Goal: Transaction & Acquisition: Purchase product/service

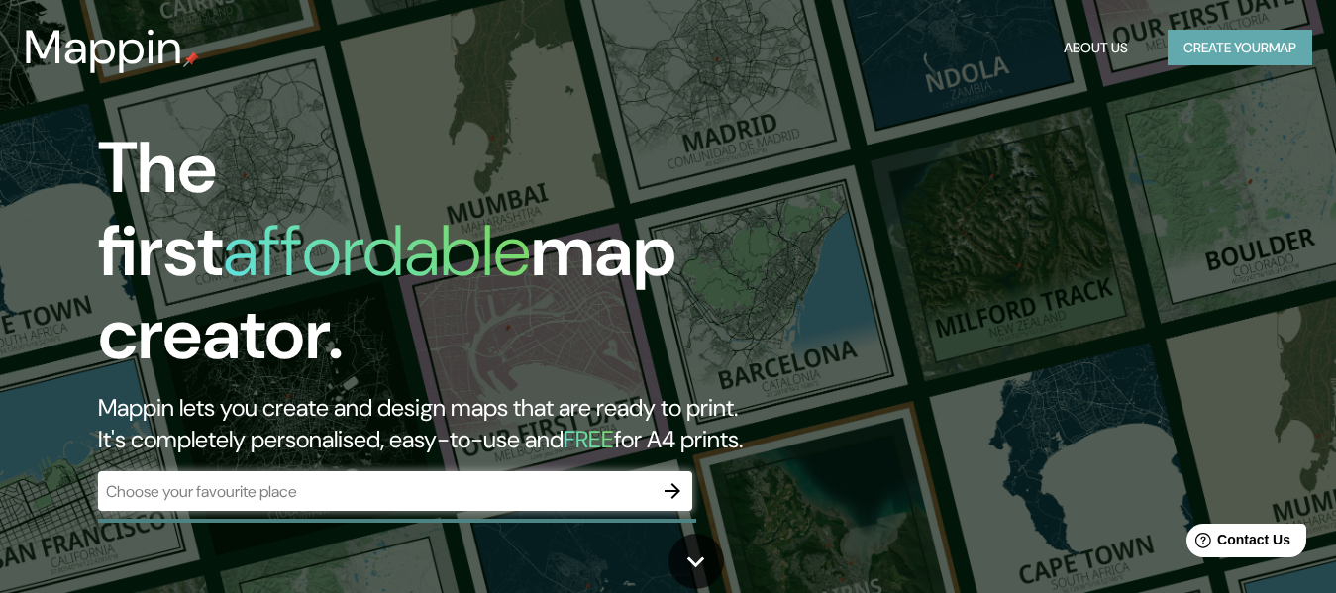
click at [1183, 43] on button "Create your map" at bounding box center [1240, 48] width 145 height 37
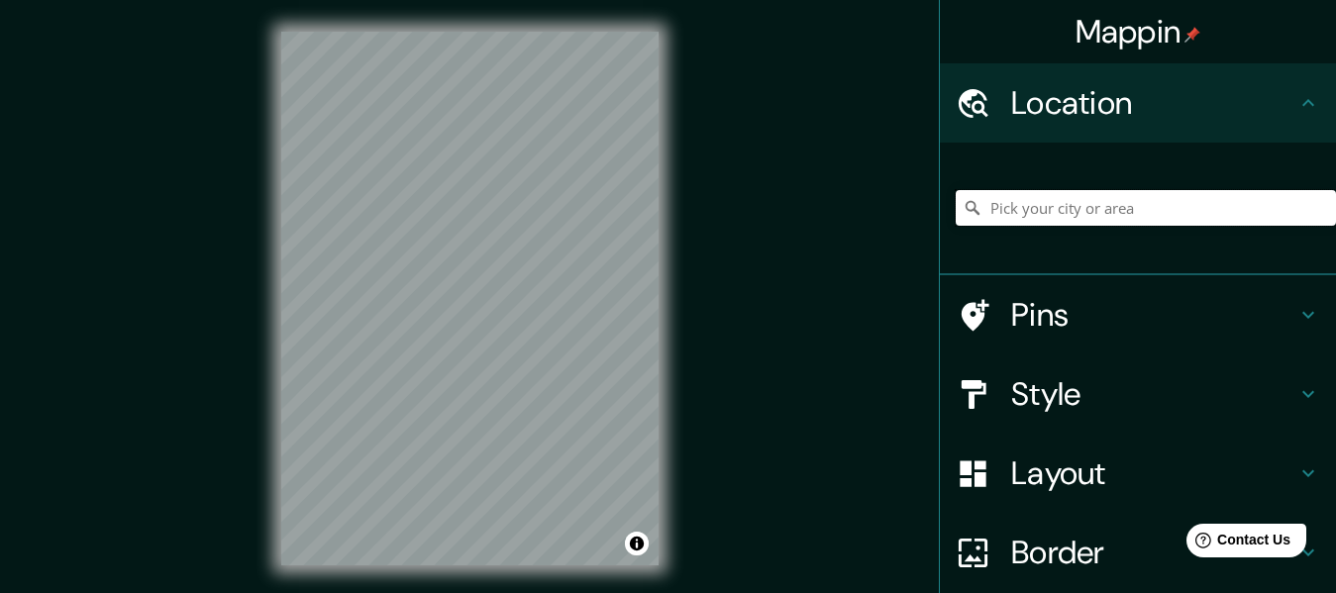
click at [1046, 211] on input "Pick your city or area" at bounding box center [1146, 208] width 380 height 36
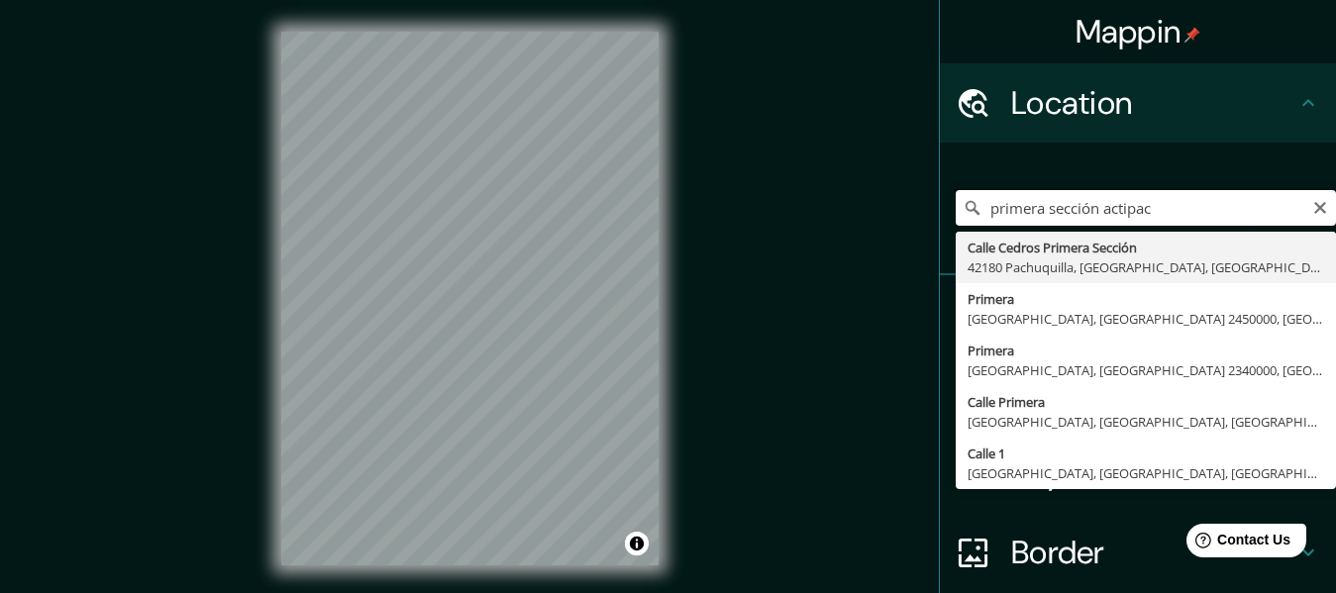
click at [1210, 202] on input "primera sección actipac" at bounding box center [1146, 208] width 380 height 36
type input "Calle Actipac, [GEOGRAPHIC_DATA], [GEOGRAPHIC_DATA], [GEOGRAPHIC_DATA]"
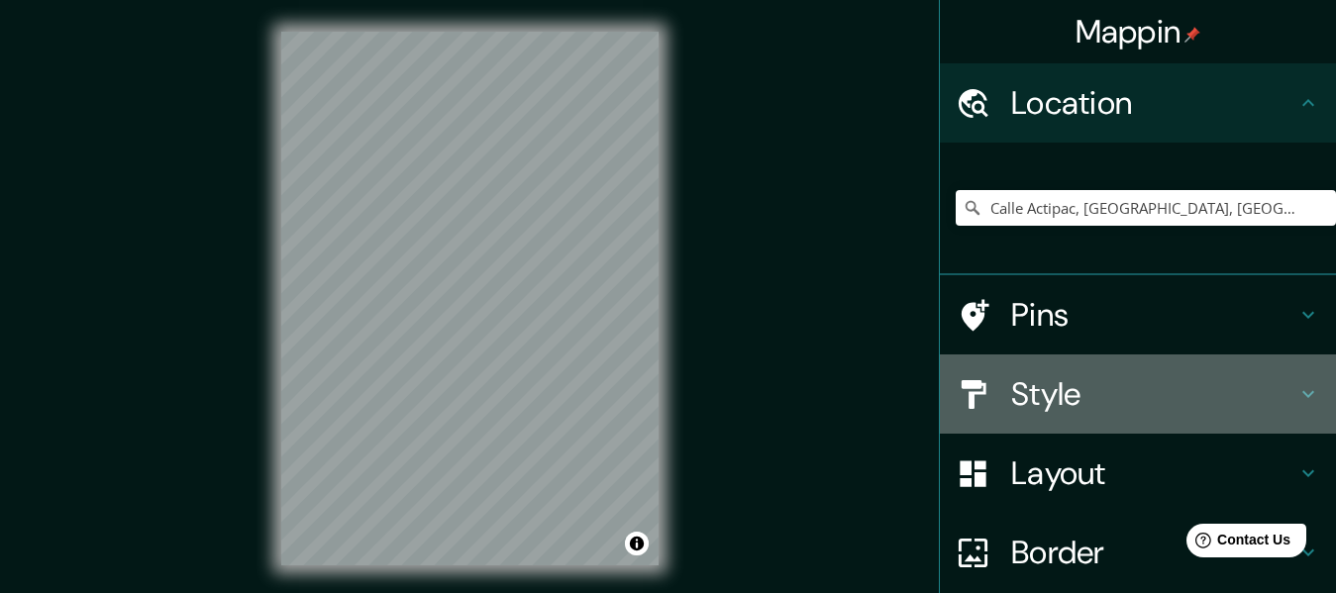
click at [1103, 385] on h4 "Style" at bounding box center [1153, 394] width 285 height 40
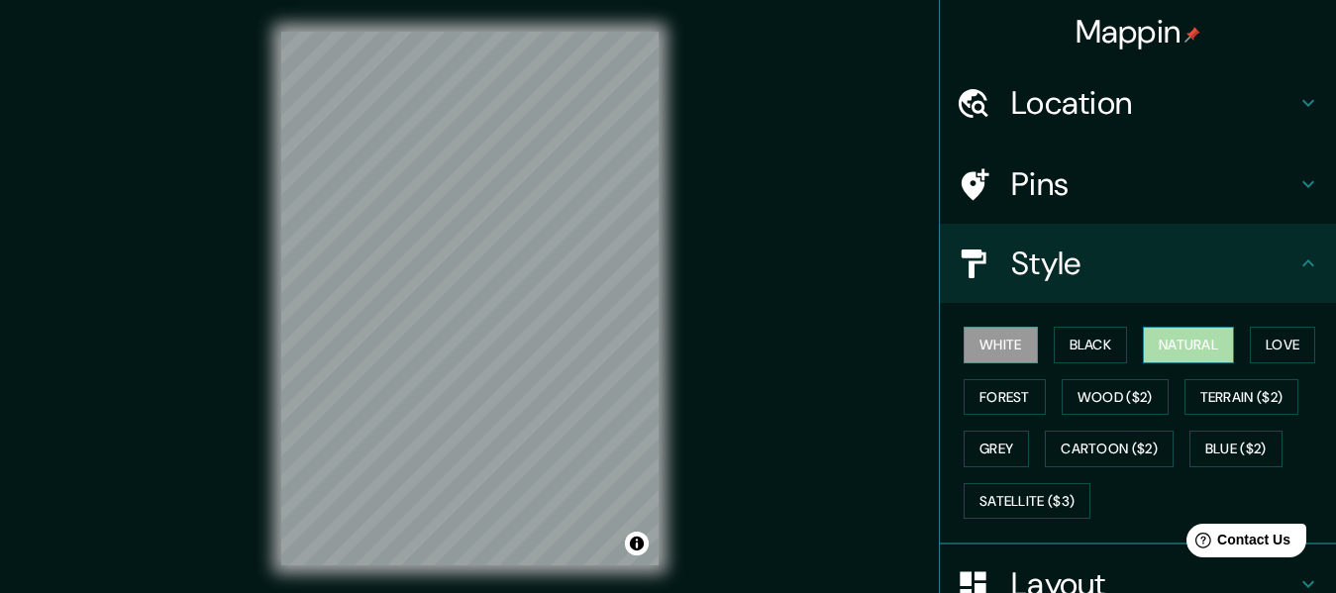
click at [1168, 346] on button "Natural" at bounding box center [1188, 345] width 91 height 37
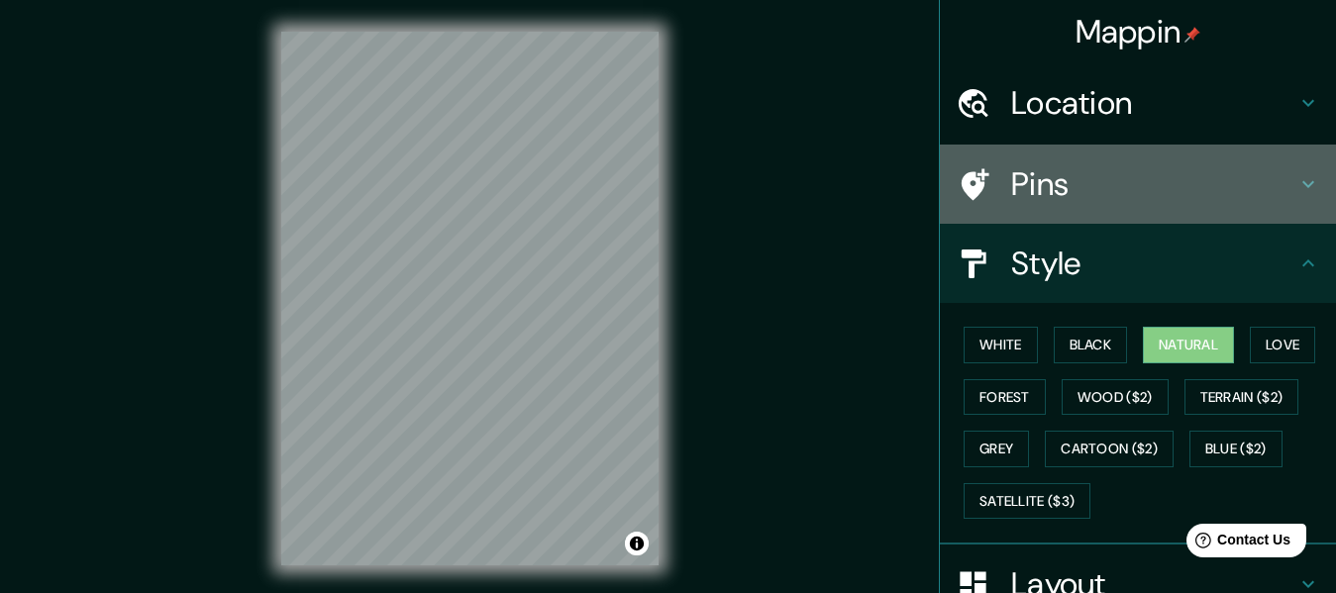
click at [1011, 174] on h4 "Pins" at bounding box center [1153, 184] width 285 height 40
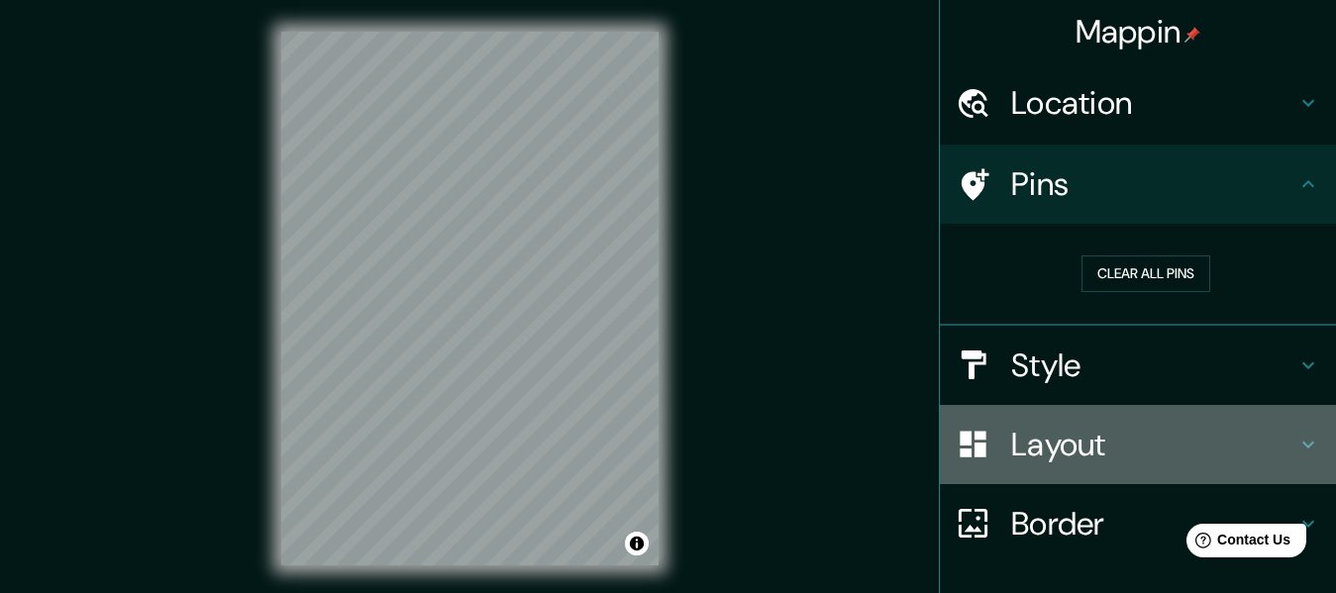
click at [1060, 451] on h4 "Layout" at bounding box center [1153, 445] width 285 height 40
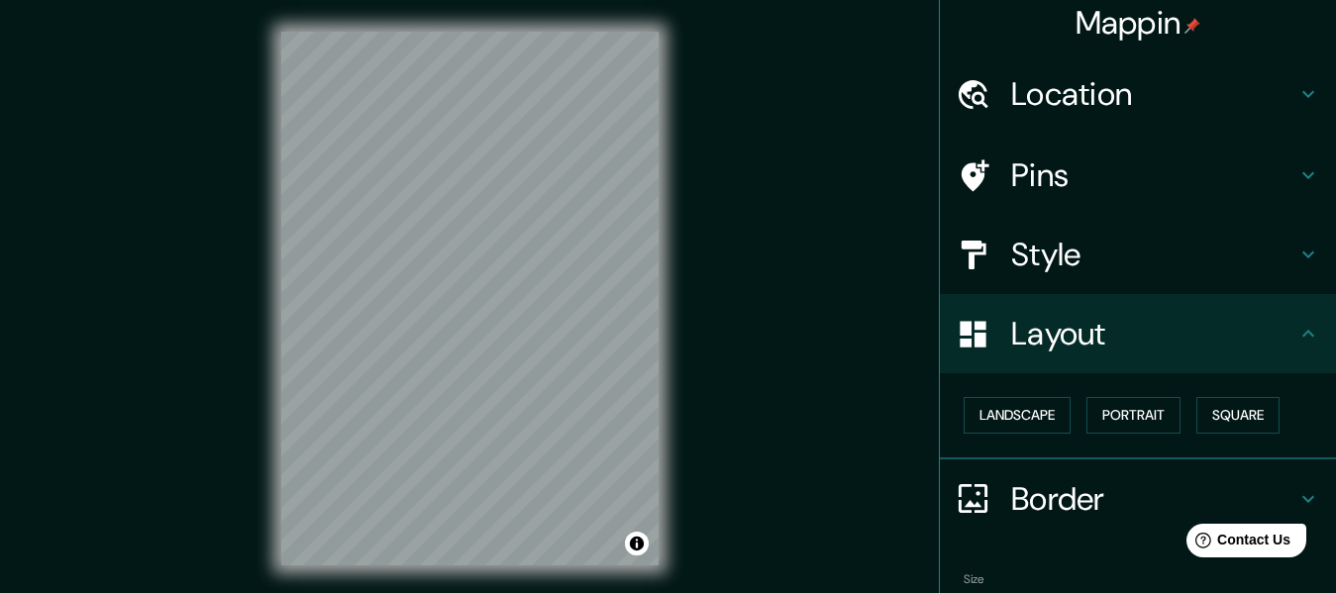
scroll to position [11, 0]
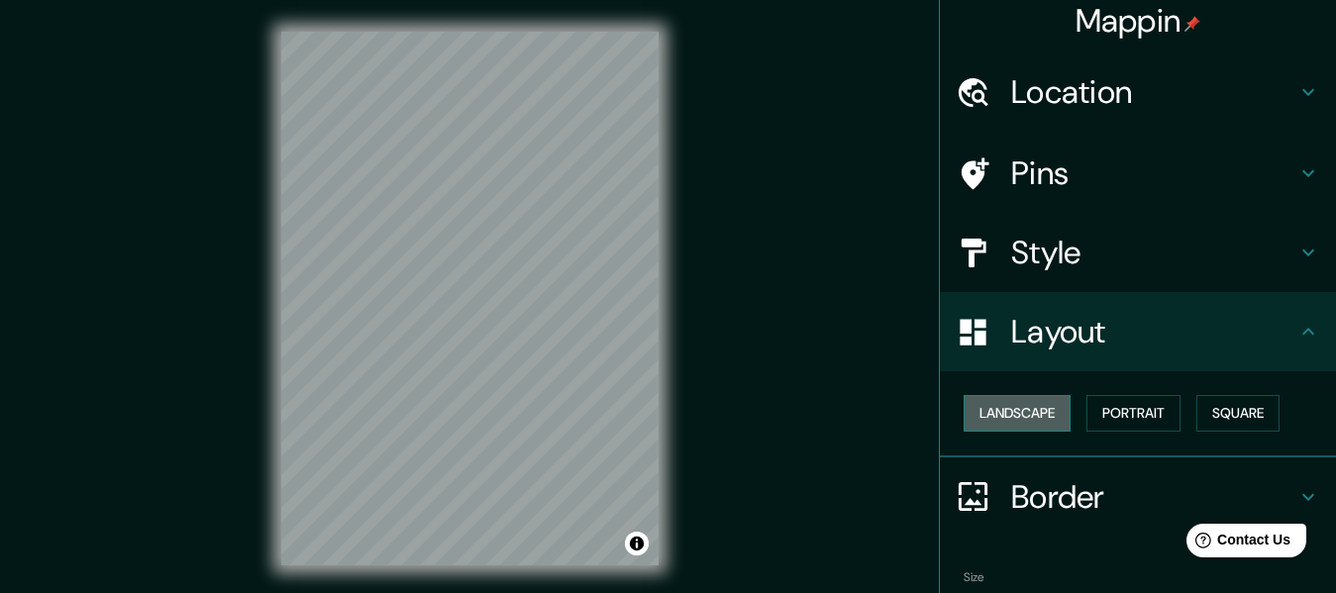
click at [1023, 407] on button "Landscape" at bounding box center [1017, 413] width 107 height 37
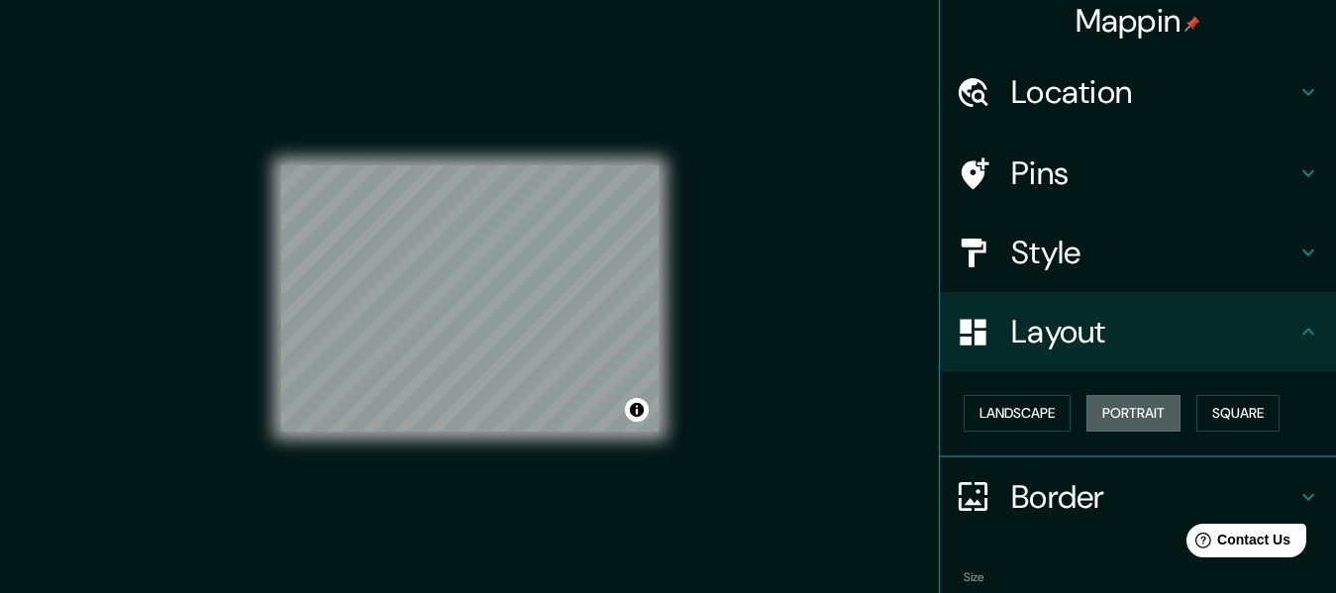
click at [1096, 412] on button "Portrait" at bounding box center [1134, 413] width 94 height 37
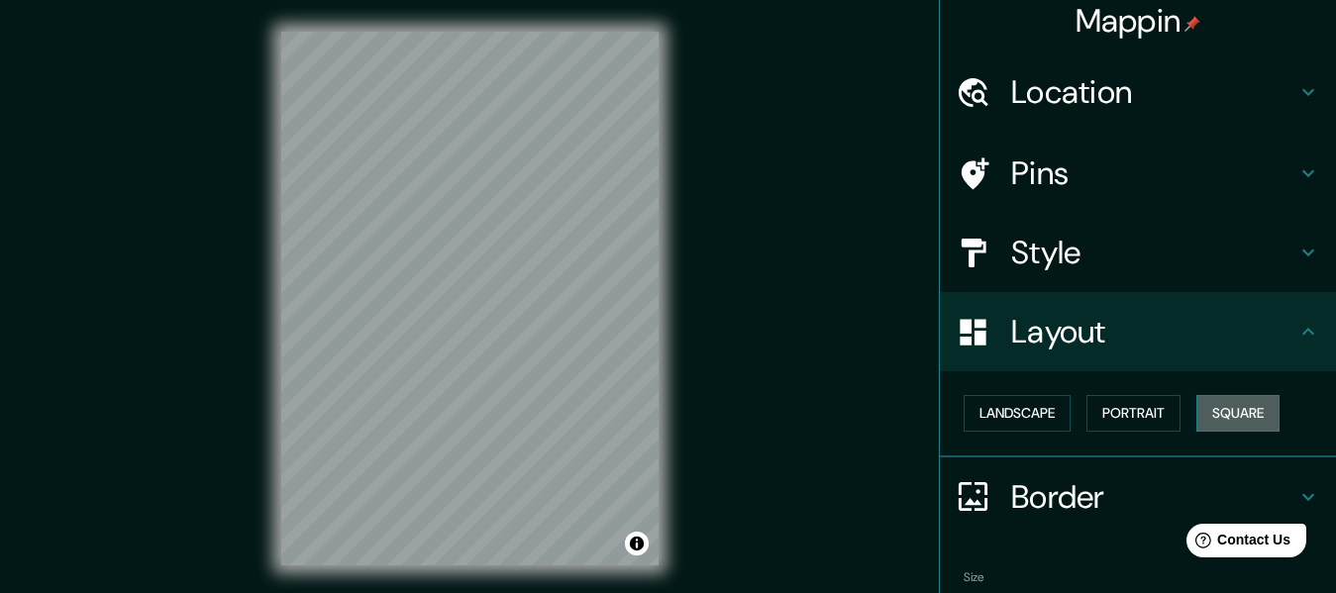
click at [1210, 428] on button "Square" at bounding box center [1238, 413] width 83 height 37
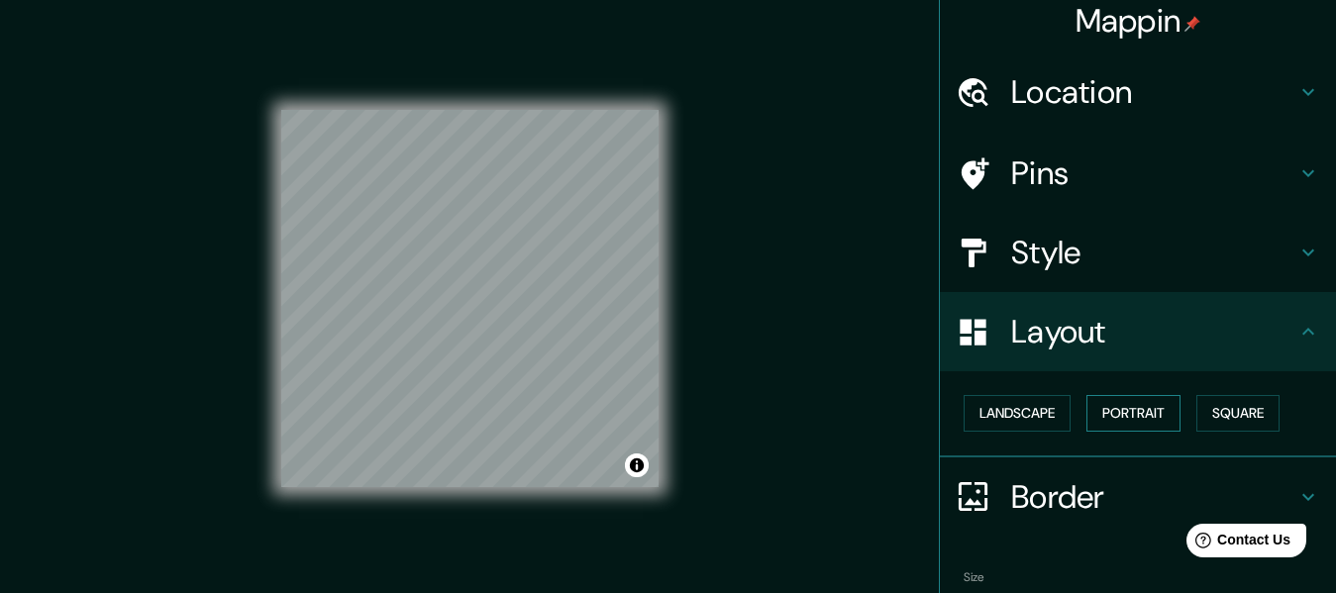
click at [1150, 420] on button "Portrait" at bounding box center [1134, 413] width 94 height 37
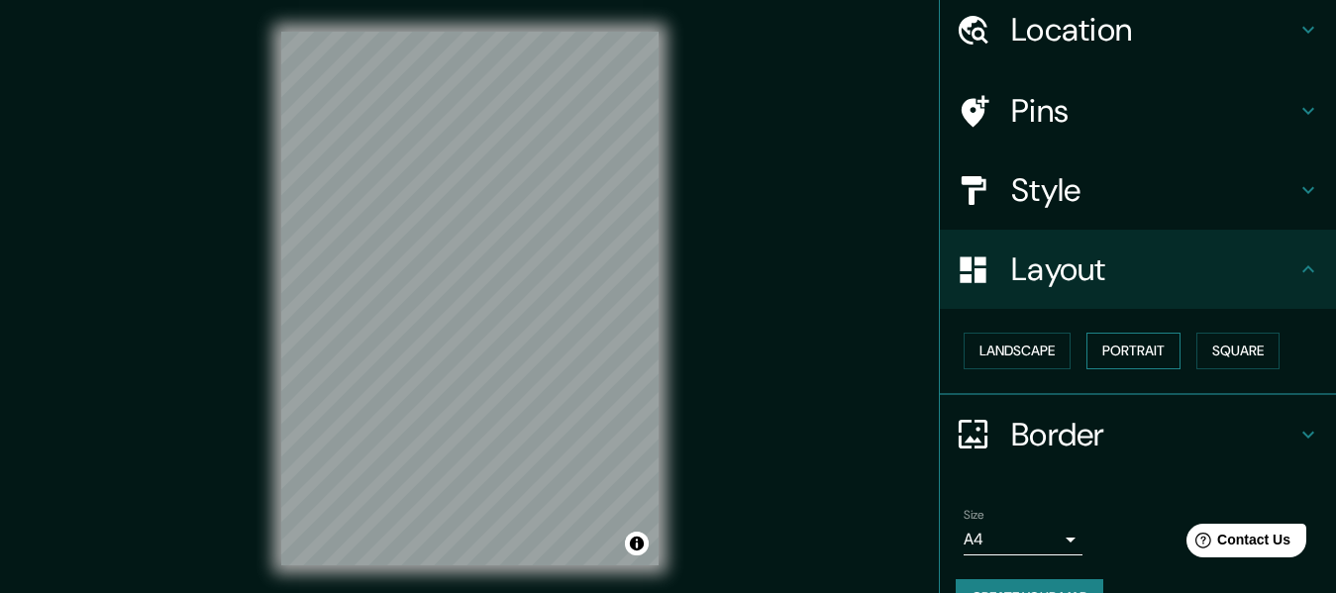
scroll to position [74, 0]
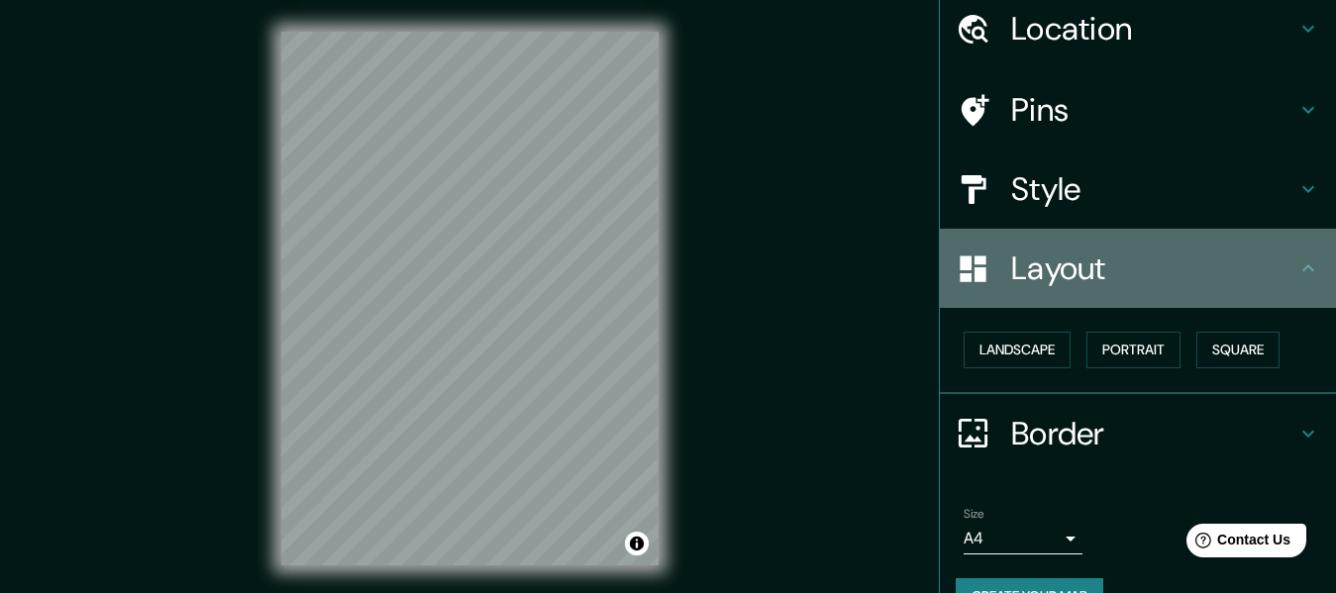
click at [1155, 289] on div "Layout" at bounding box center [1138, 268] width 396 height 79
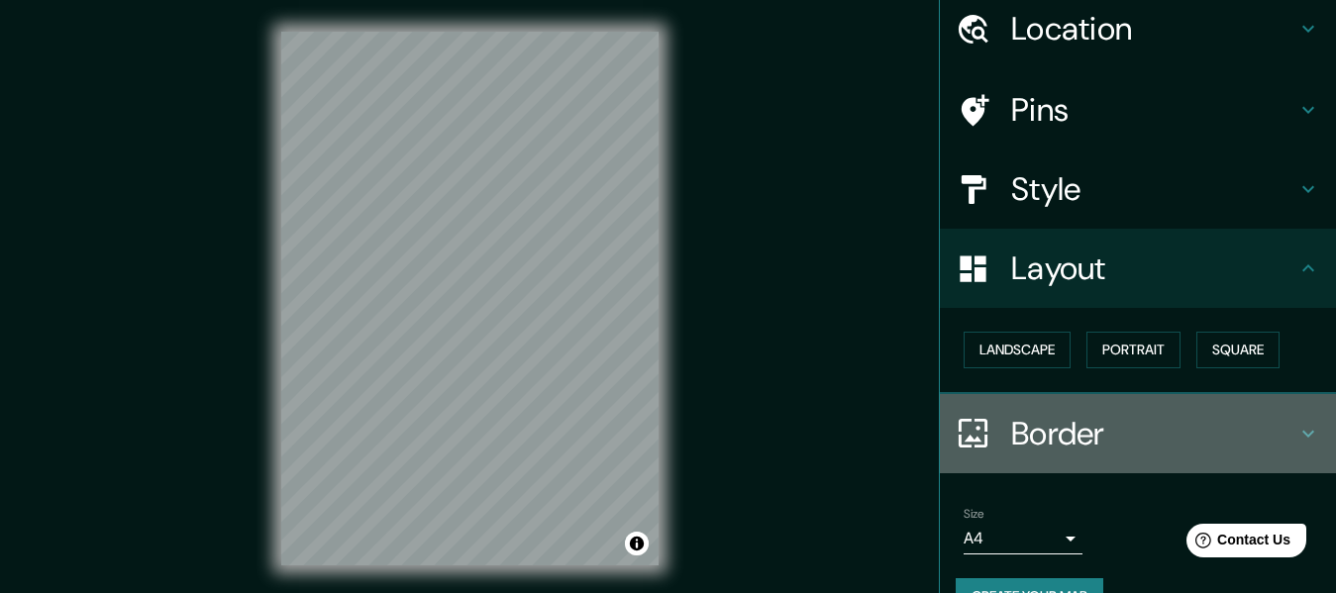
click at [1123, 448] on h4 "Border" at bounding box center [1153, 434] width 285 height 40
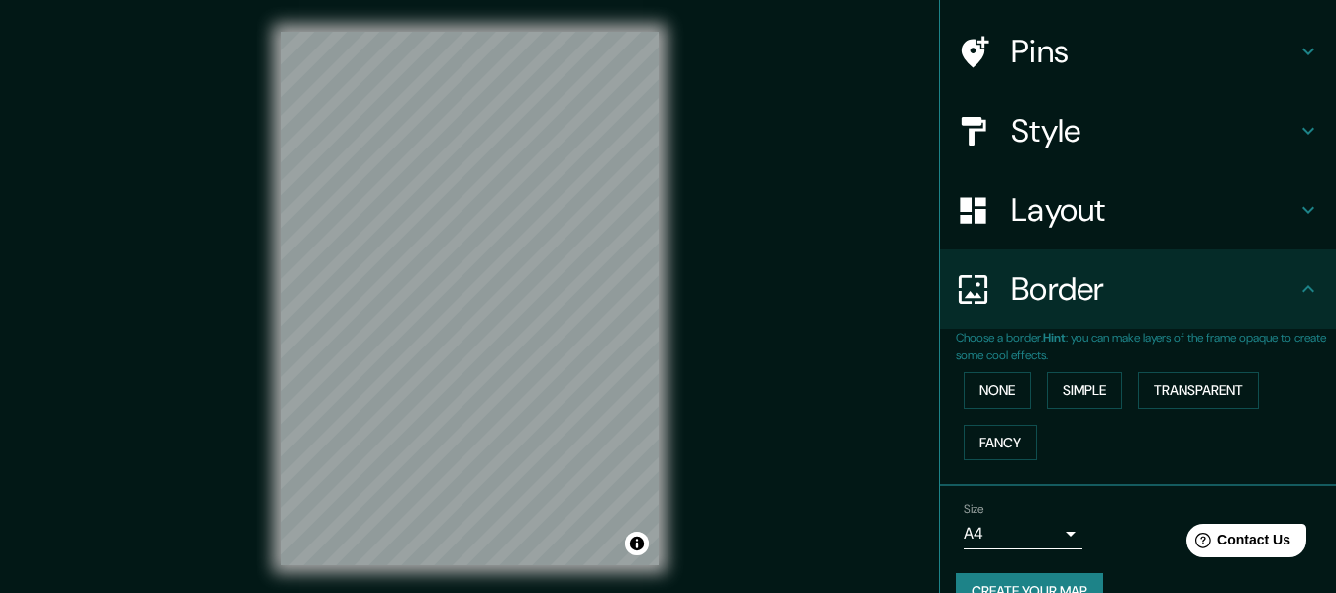
scroll to position [135, 0]
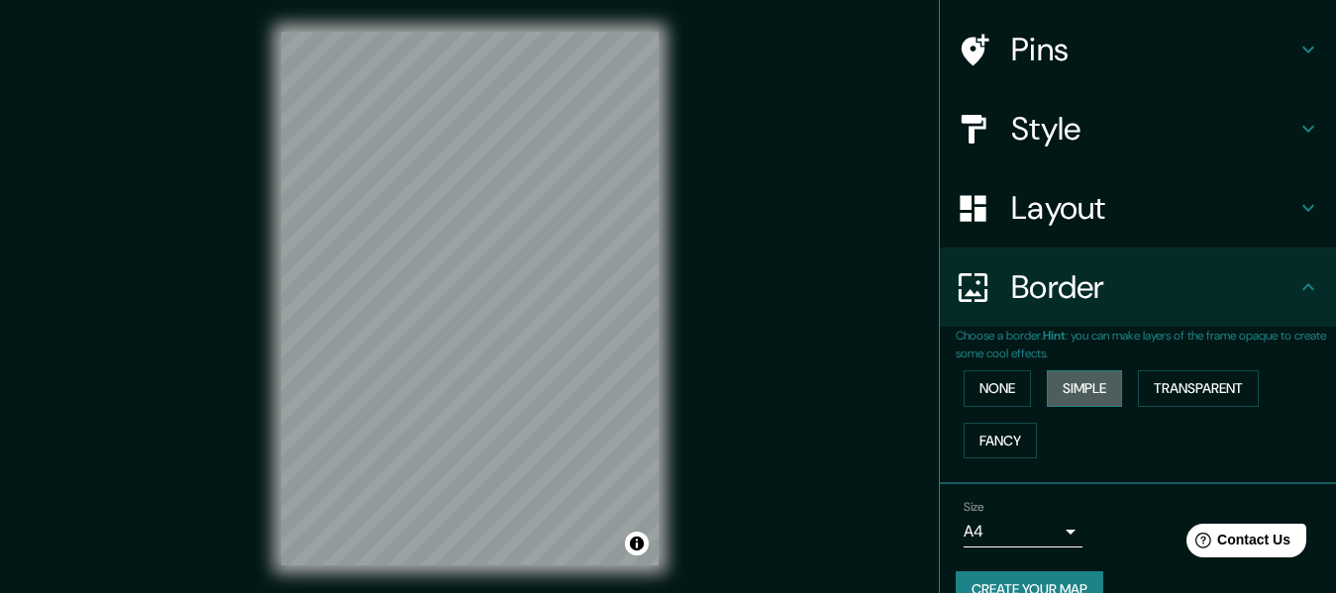
click at [1093, 386] on button "Simple" at bounding box center [1084, 388] width 75 height 37
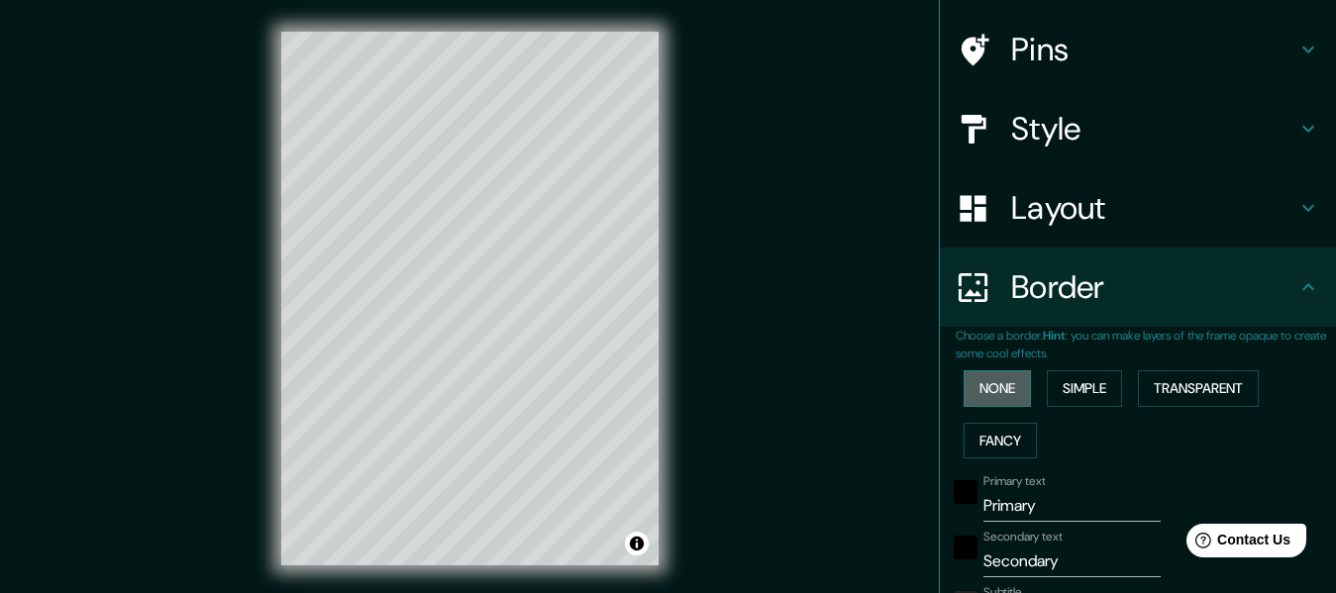
click at [964, 391] on button "None" at bounding box center [997, 388] width 67 height 37
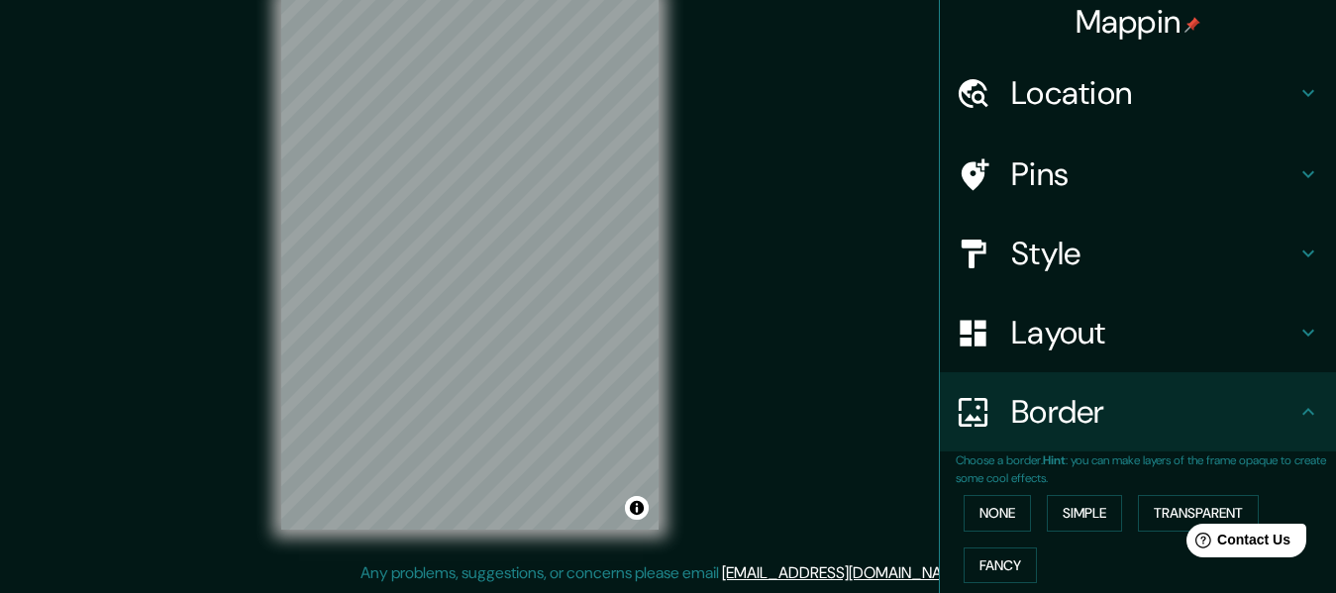
scroll to position [0, 0]
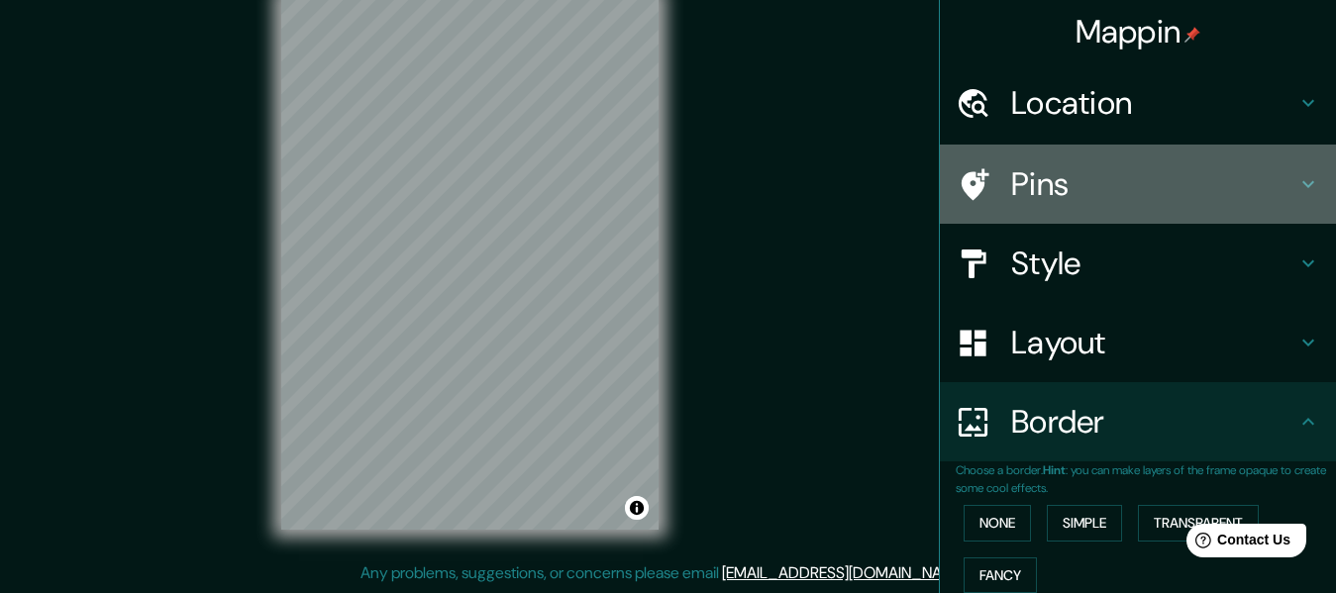
click at [1035, 176] on h4 "Pins" at bounding box center [1153, 184] width 285 height 40
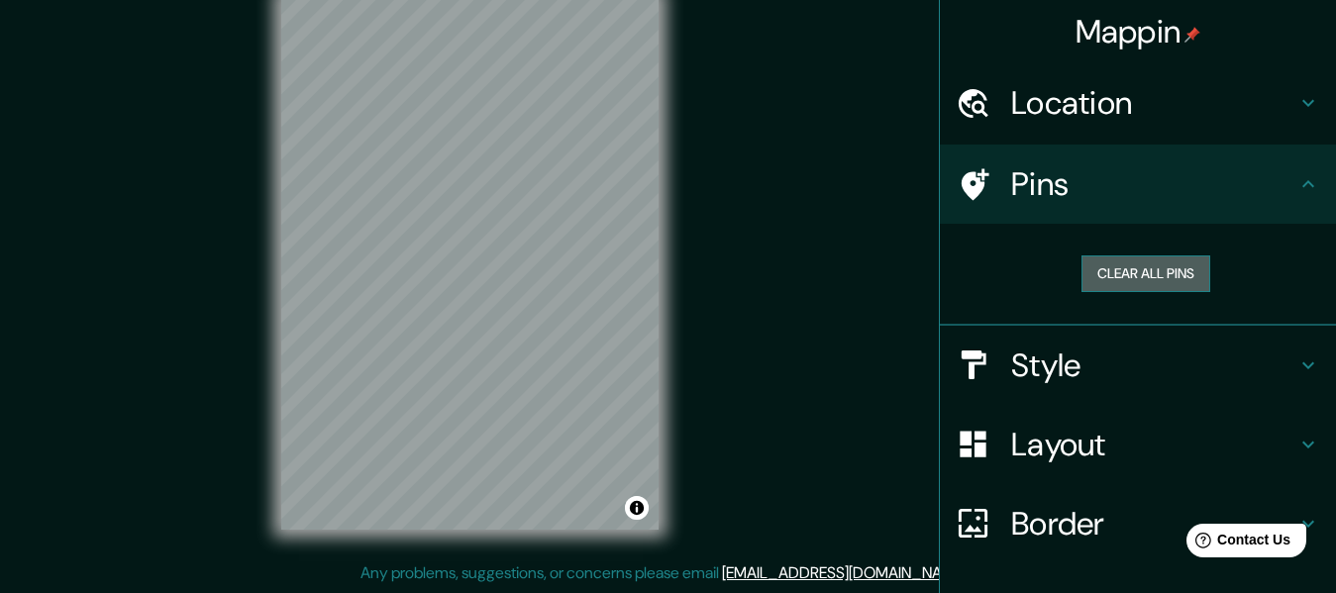
click at [1082, 269] on button "Clear all pins" at bounding box center [1146, 274] width 129 height 37
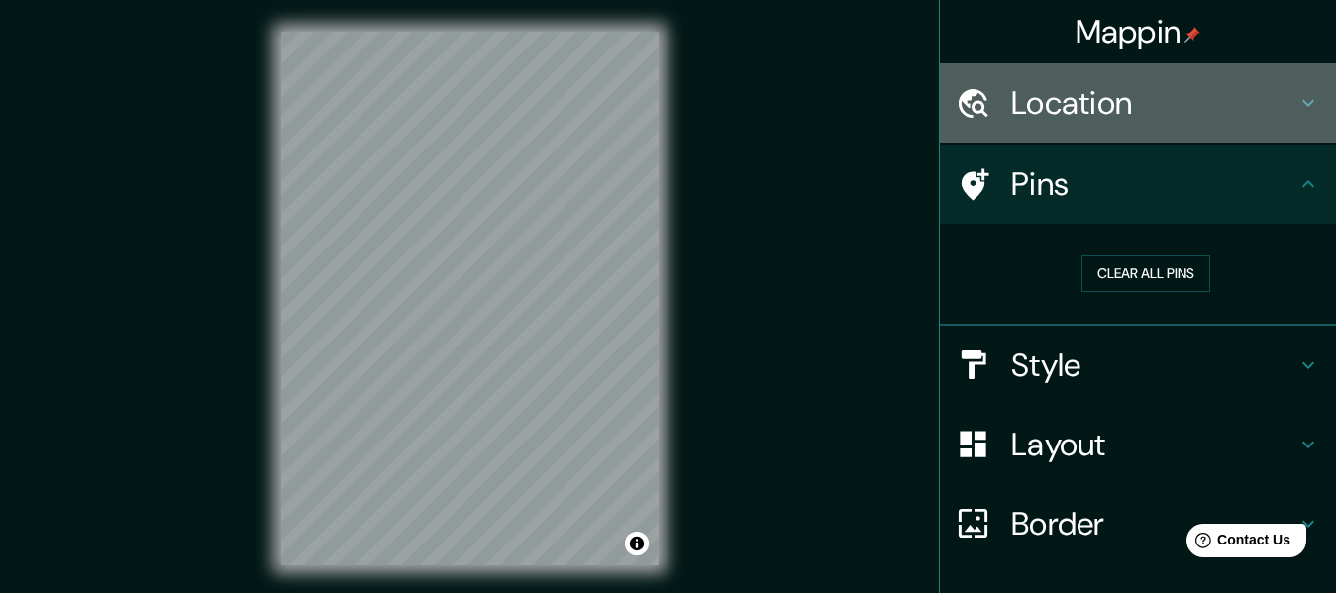
click at [1068, 110] on h4 "Location" at bounding box center [1153, 103] width 285 height 40
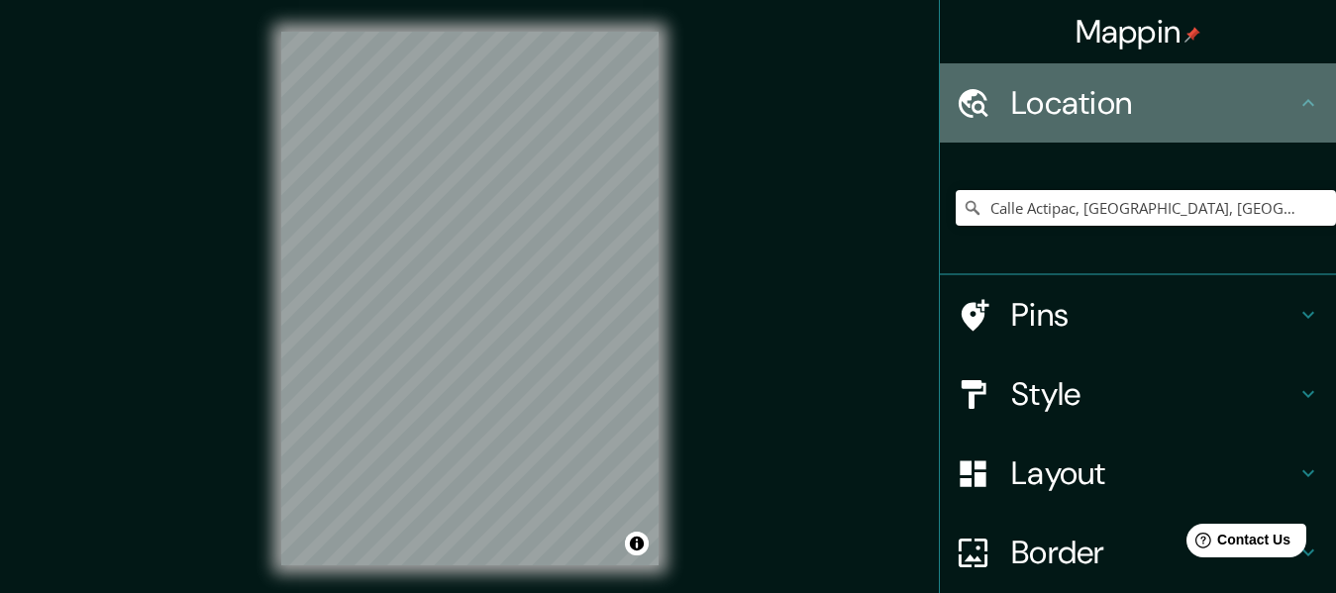
click at [1068, 110] on h4 "Location" at bounding box center [1153, 103] width 285 height 40
